Goal: Information Seeking & Learning: Learn about a topic

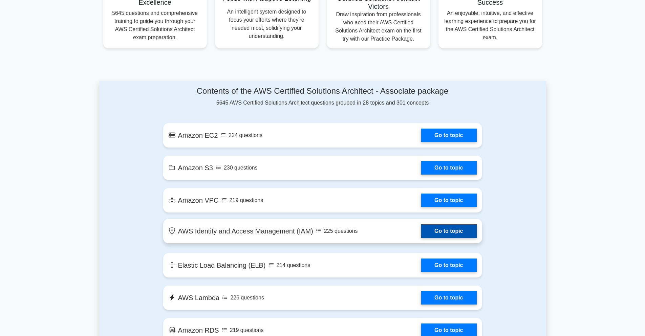
scroll to position [284, 0]
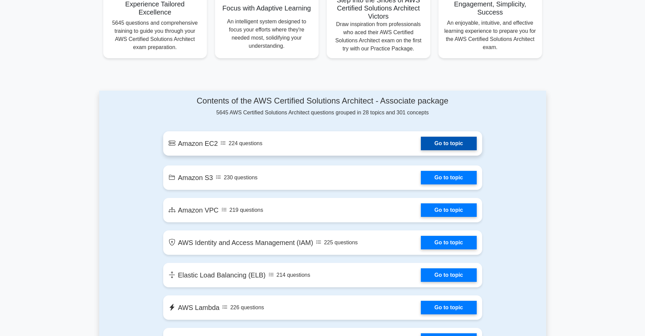
click at [443, 150] on link "Go to topic" at bounding box center [449, 144] width 56 height 14
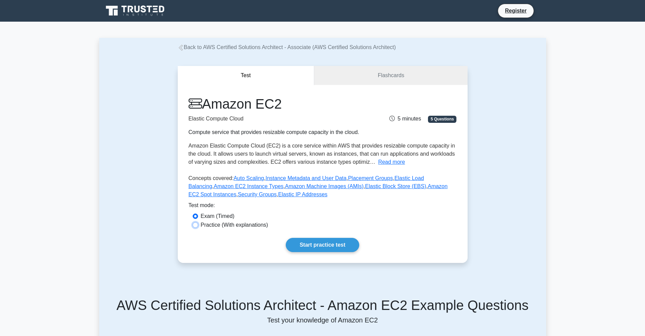
click at [196, 228] on input "Practice (With explanations)" at bounding box center [195, 224] width 5 height 5
radio input "true"
click at [347, 252] on link "Start practice test" at bounding box center [322, 245] width 73 height 14
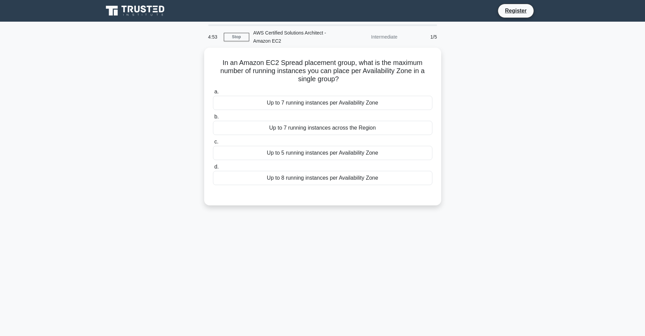
drag, startPoint x: 211, startPoint y: 113, endPoint x: 165, endPoint y: 101, distance: 48.0
click at [165, 101] on div "In an Amazon EC2 Spread placement group, what is the maximum number of running …" at bounding box center [322, 131] width 447 height 166
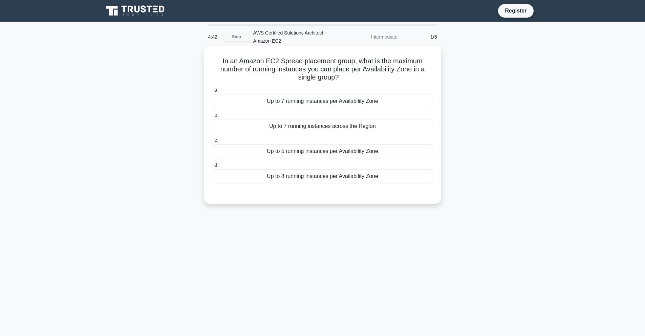
click at [224, 123] on div "Up to 7 running instances across the Region" at bounding box center [322, 126] width 219 height 14
click at [213, 117] on input "b. Up to 7 running instances across the Region" at bounding box center [213, 115] width 0 height 4
